Goal: Task Accomplishment & Management: Manage account settings

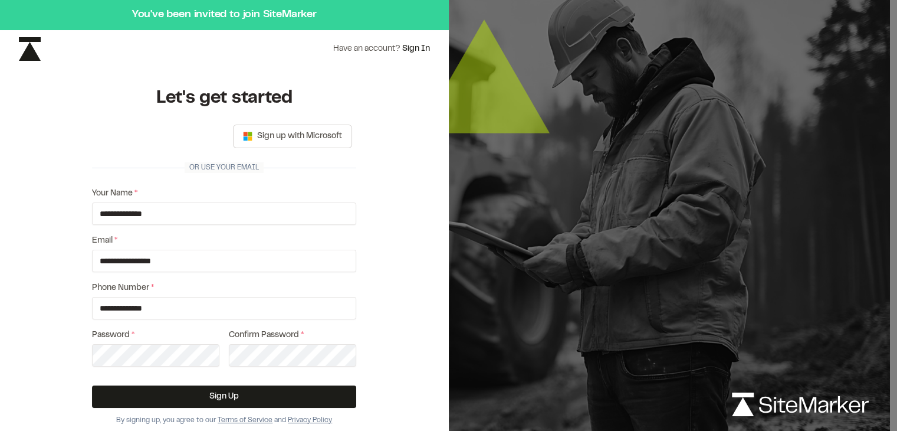
click at [422, 47] on link "Sign In" at bounding box center [416, 48] width 28 height 7
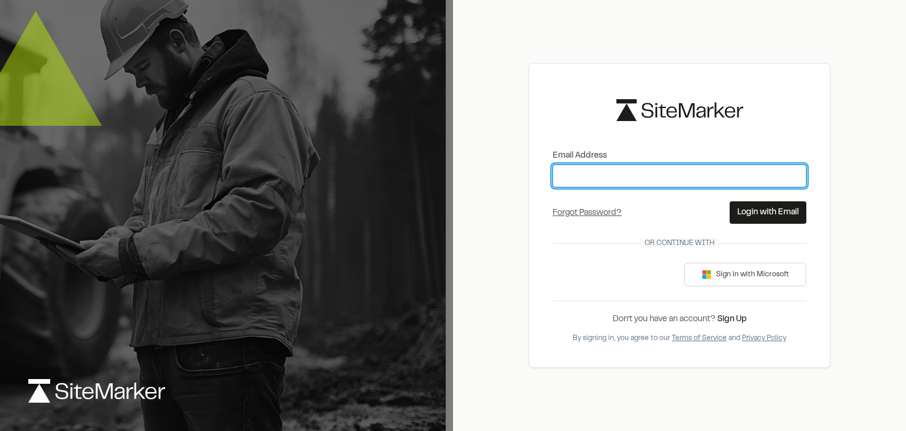
click at [576, 178] on input "Email Address" at bounding box center [680, 176] width 254 height 22
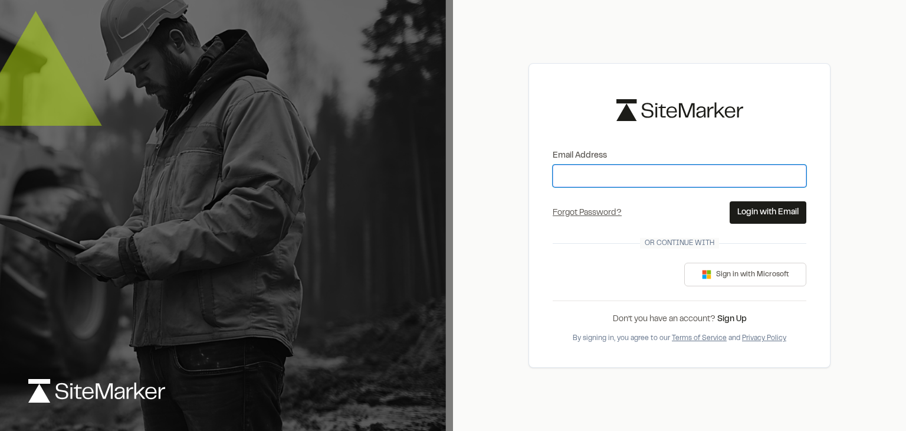
type input "**********"
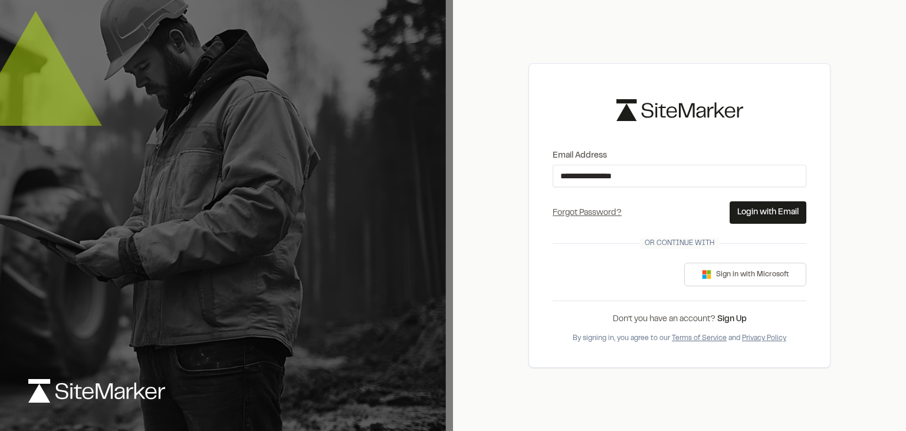
click at [767, 211] on button "Login with Email" at bounding box center [768, 212] width 77 height 22
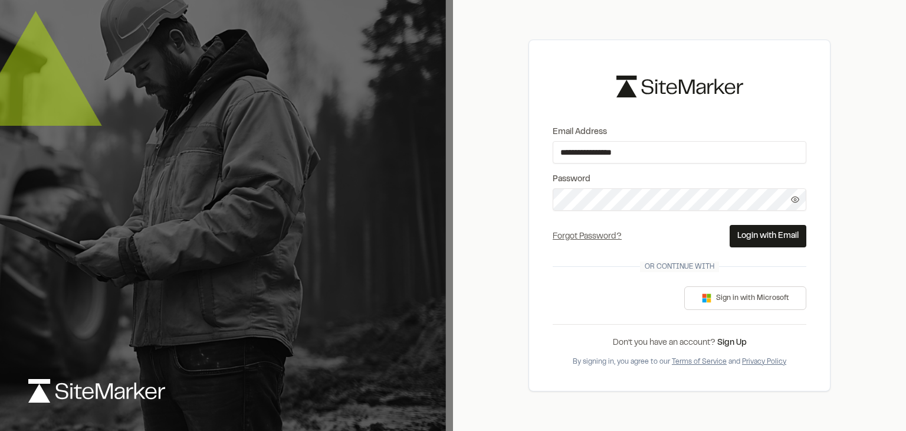
drag, startPoint x: 767, startPoint y: 235, endPoint x: 672, endPoint y: 217, distance: 96.1
click at [766, 235] on button "Login with Email" at bounding box center [768, 236] width 77 height 22
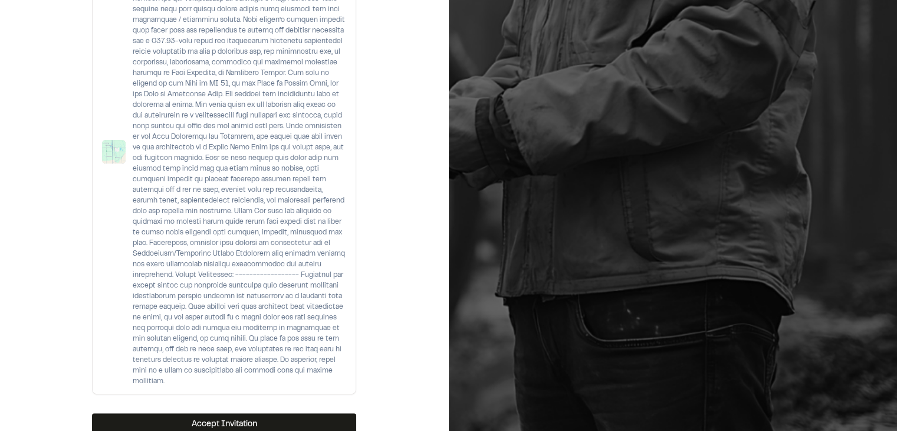
scroll to position [408, 0]
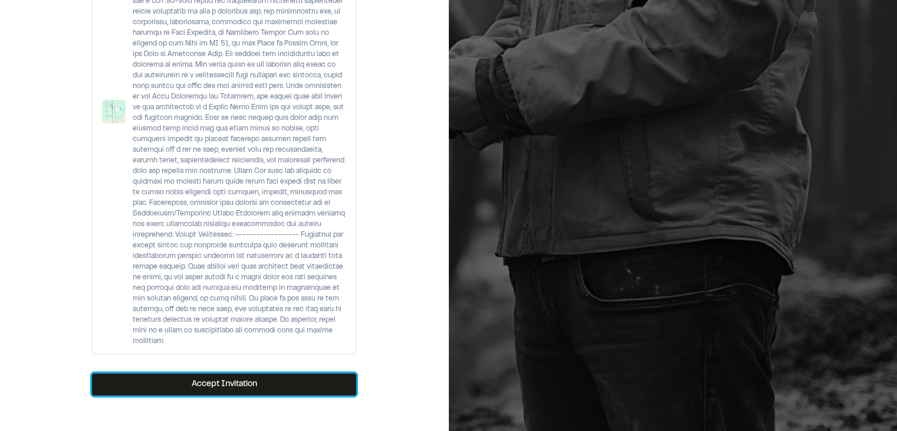
click at [274, 373] on button "Accept Invitation" at bounding box center [224, 384] width 264 height 22
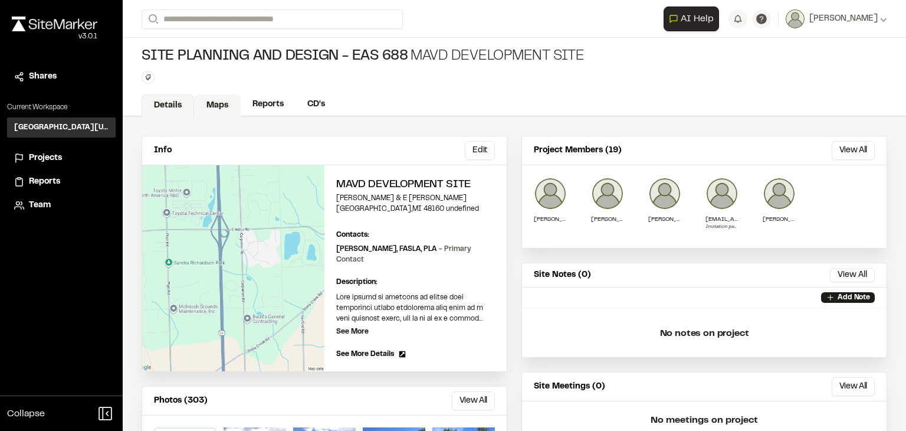
click at [221, 106] on link "Maps" at bounding box center [217, 105] width 47 height 22
